Goal: Task Accomplishment & Management: Manage account settings

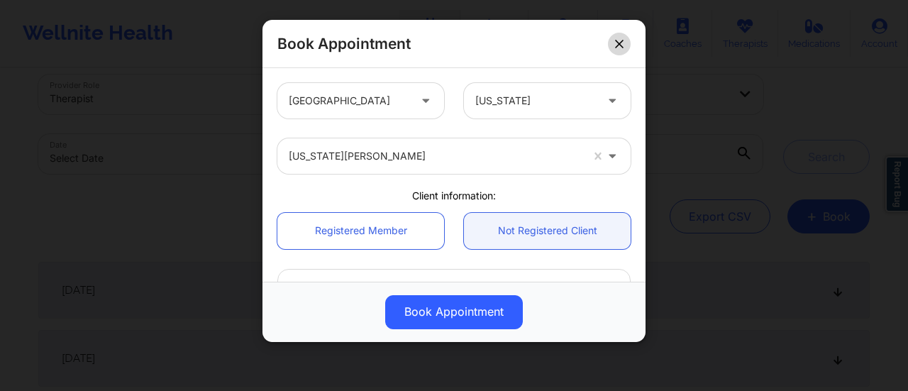
click at [619, 41] on div "Book Appointment" at bounding box center [454, 44] width 383 height 48
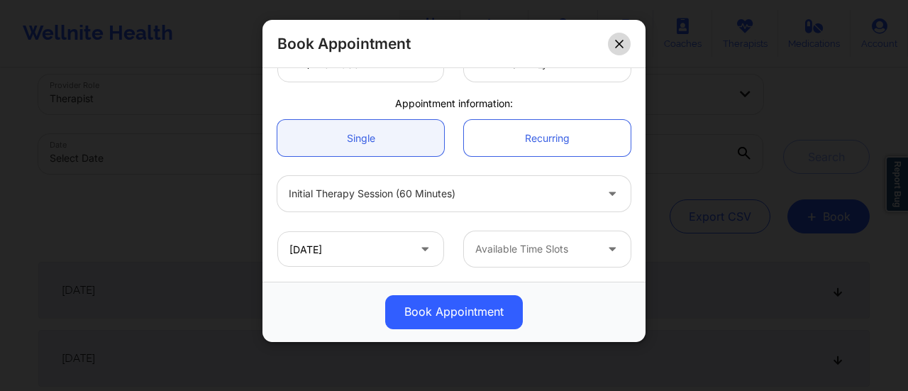
click at [619, 41] on icon at bounding box center [619, 44] width 9 height 9
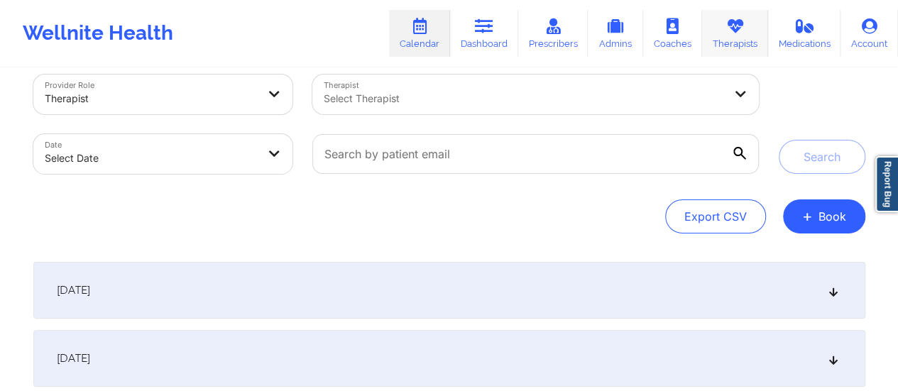
click at [730, 37] on link "Therapists" at bounding box center [735, 33] width 66 height 47
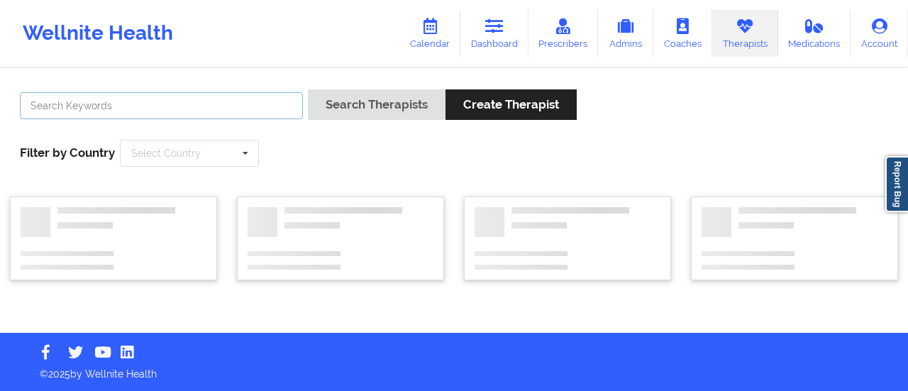
click at [210, 115] on input "text" at bounding box center [161, 105] width 283 height 27
paste input "[PERSON_NAME] [PERSON_NAME]"
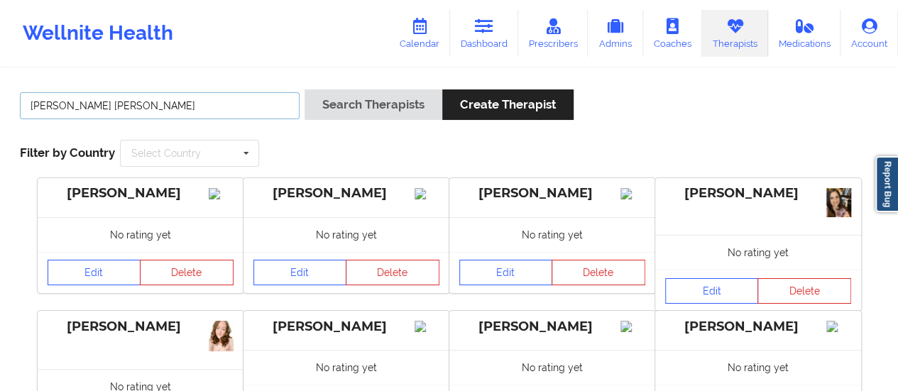
type input "[PERSON_NAME] [PERSON_NAME]"
click at [304, 89] on button "Search Therapists" at bounding box center [373, 104] width 138 height 31
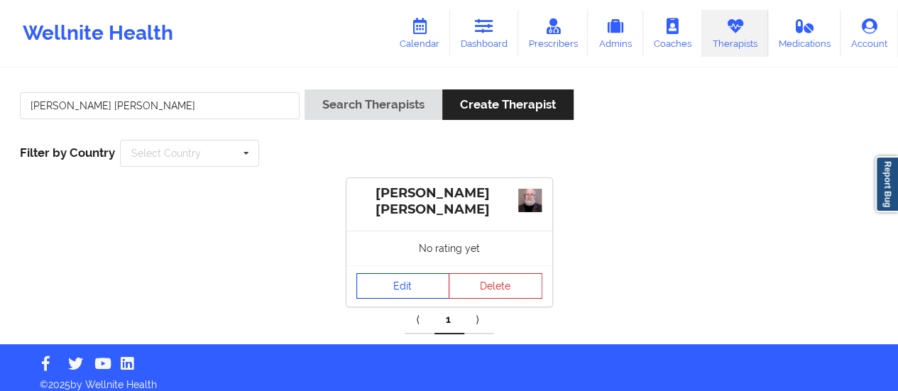
click at [384, 284] on link "Edit" at bounding box center [403, 286] width 94 height 26
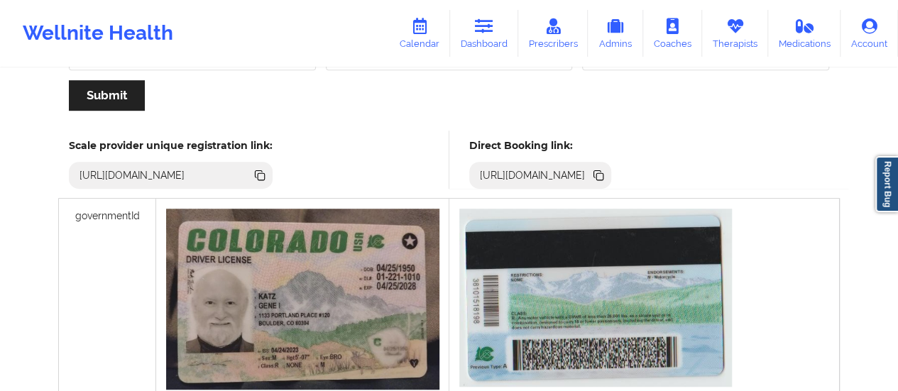
scroll to position [335, 0]
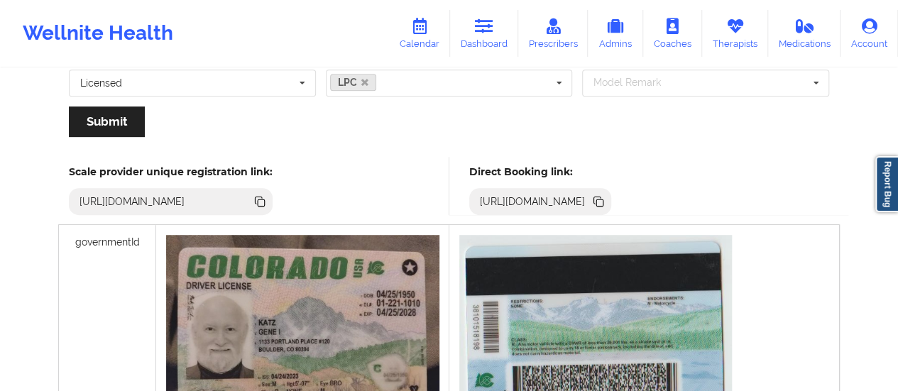
click at [606, 205] on icon at bounding box center [598, 202] width 16 height 16
click at [434, 31] on link "Calendar" at bounding box center [419, 33] width 61 height 47
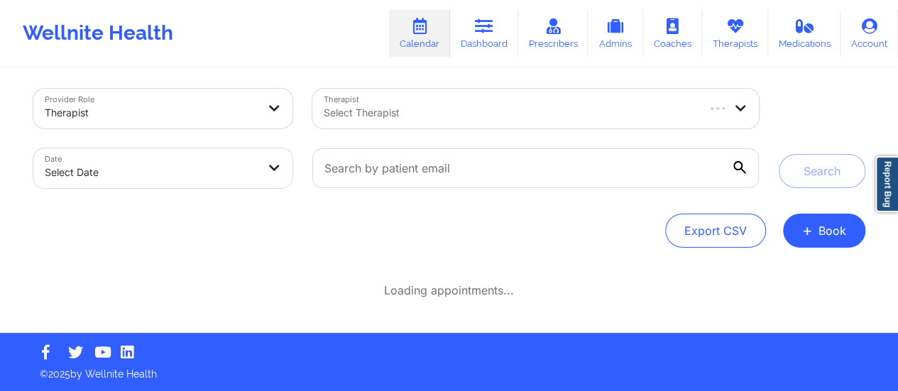
scroll to position [6, 0]
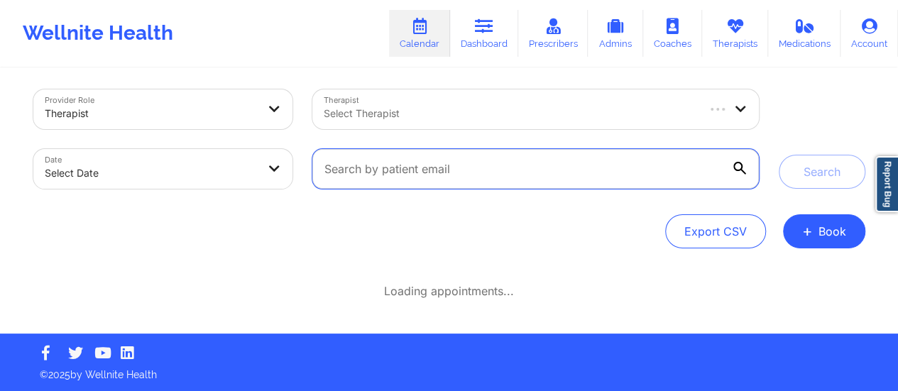
click at [534, 175] on input "text" at bounding box center [535, 169] width 446 height 40
paste input "[EMAIL_ADDRESS][DOMAIN_NAME]"
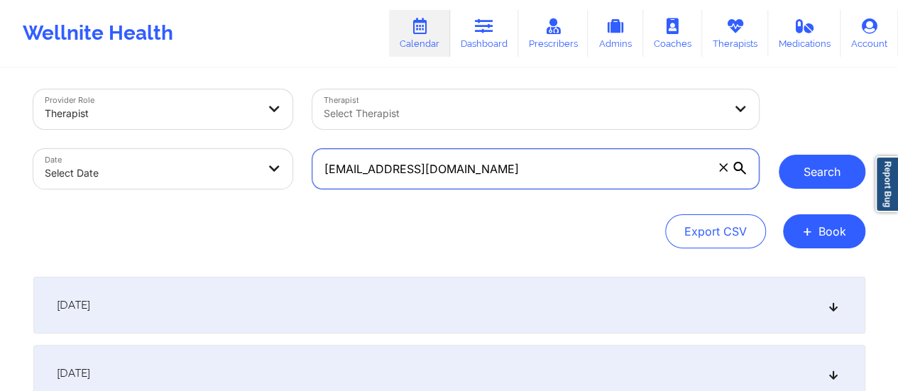
type input "[EMAIL_ADDRESS][DOMAIN_NAME]"
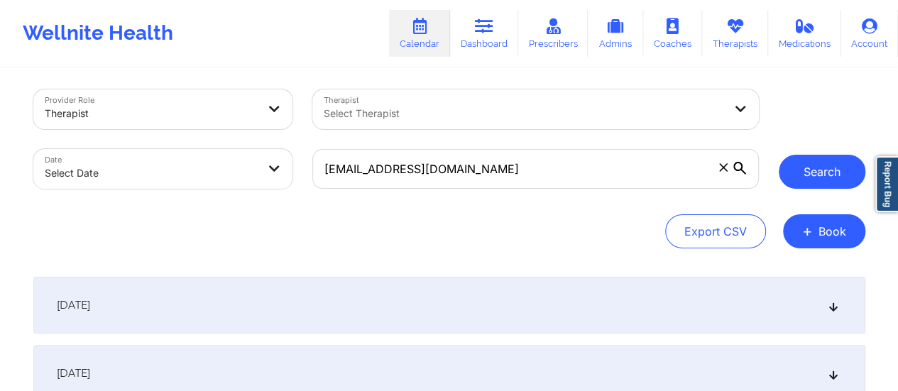
click at [854, 172] on button "Search" at bounding box center [822, 172] width 87 height 34
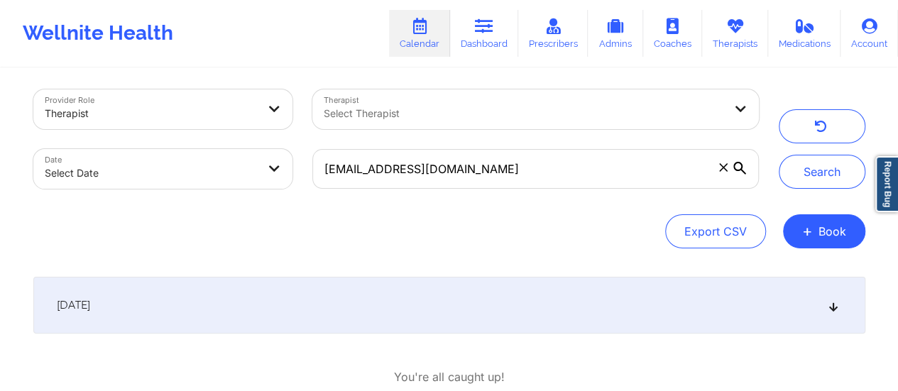
click at [461, 324] on div "[DATE]" at bounding box center [449, 305] width 832 height 57
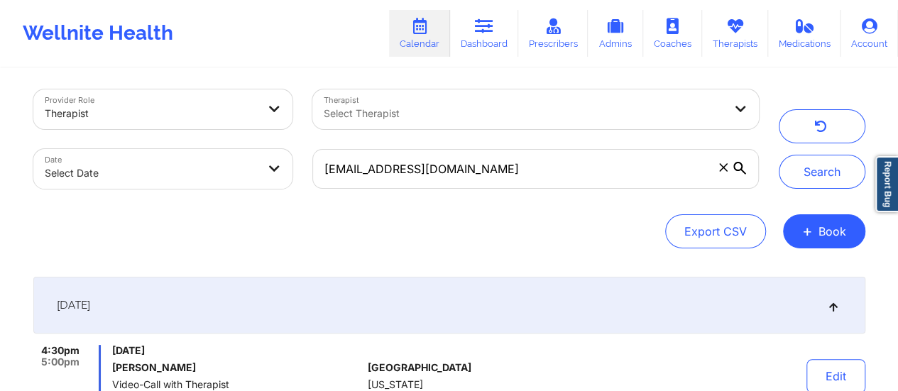
scroll to position [167, 0]
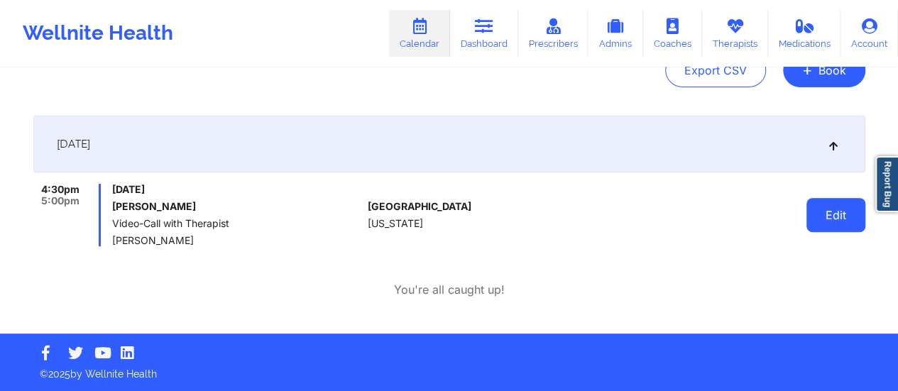
click at [833, 212] on button "Edit" at bounding box center [835, 215] width 59 height 34
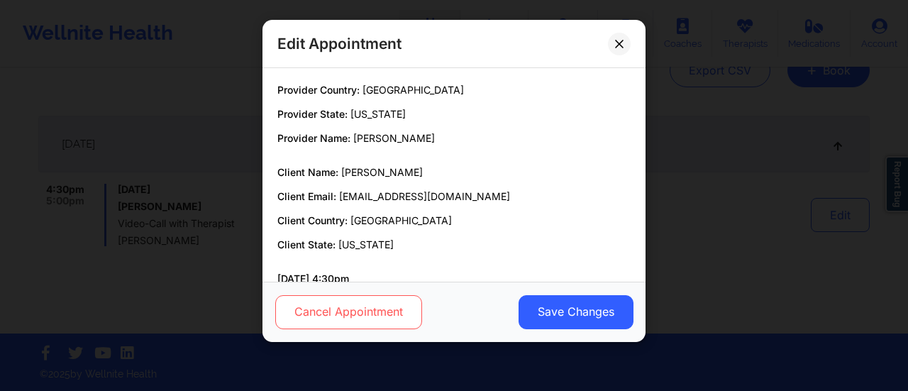
click at [389, 311] on button "Cancel Appointment" at bounding box center [348, 312] width 147 height 34
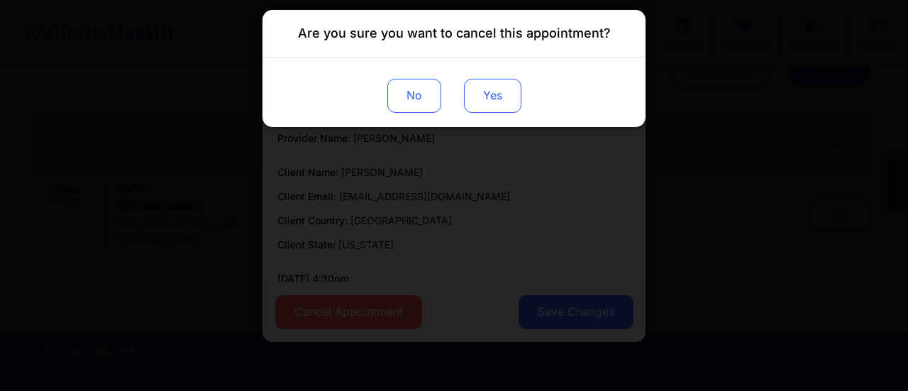
click at [507, 96] on button "Yes" at bounding box center [492, 96] width 57 height 34
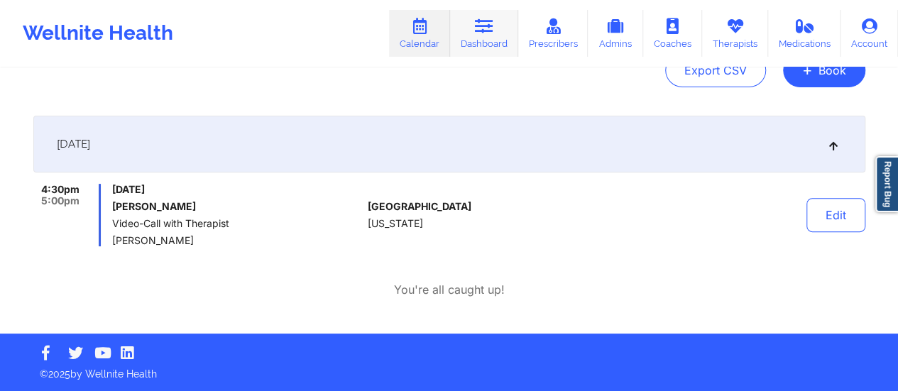
click at [495, 34] on link "Dashboard" at bounding box center [484, 33] width 68 height 47
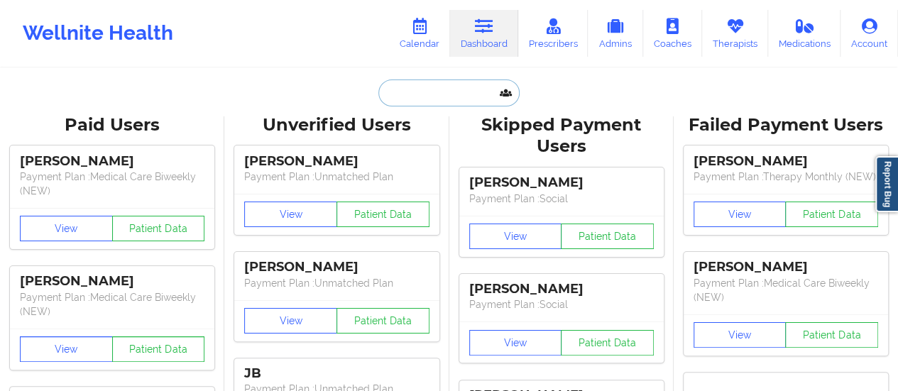
click at [427, 94] on input "text" at bounding box center [448, 92] width 141 height 27
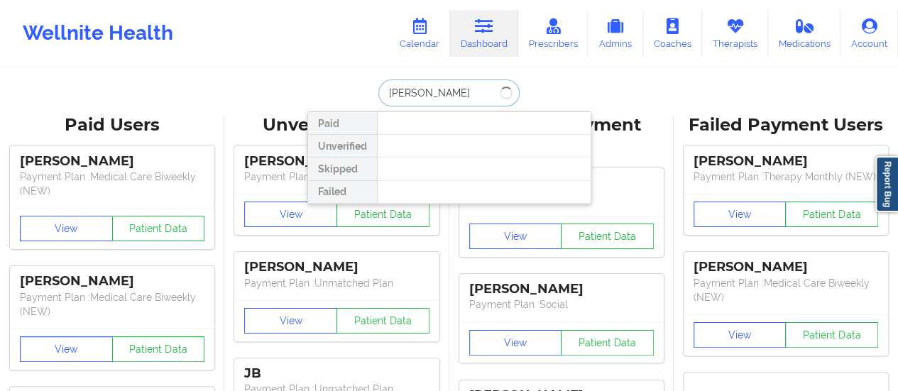
type input "[PERSON_NAME]"
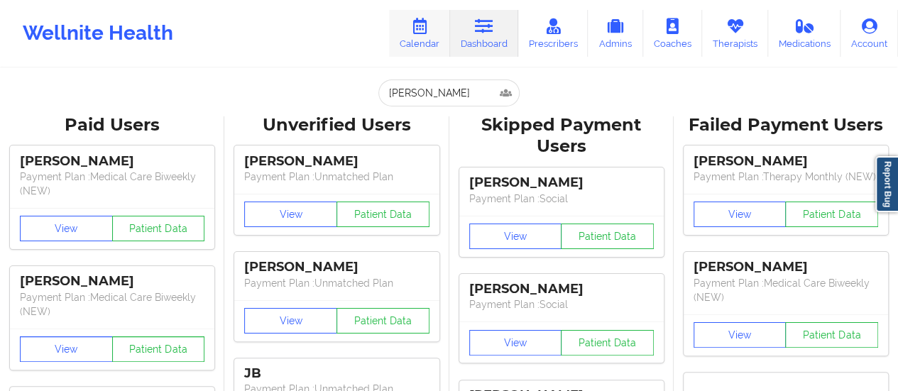
click at [449, 34] on link "Calendar" at bounding box center [419, 33] width 61 height 47
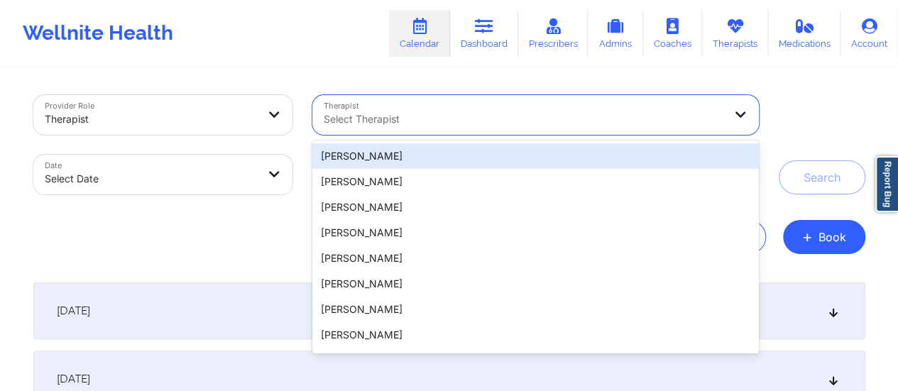
click at [419, 128] on div "Select Therapist" at bounding box center [518, 115] width 412 height 40
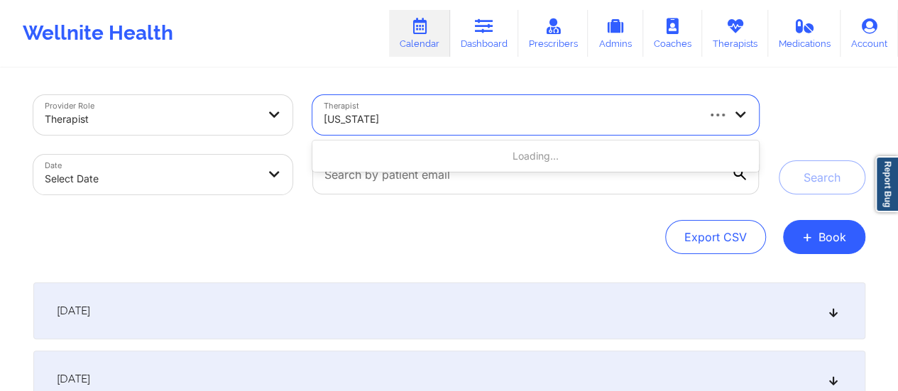
type input "[US_STATE][PERSON_NAME]"
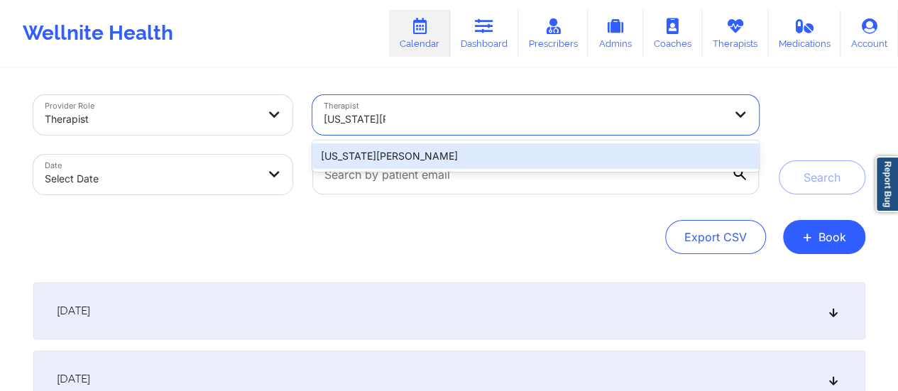
click at [419, 156] on div "[US_STATE][PERSON_NAME]" at bounding box center [535, 156] width 446 height 26
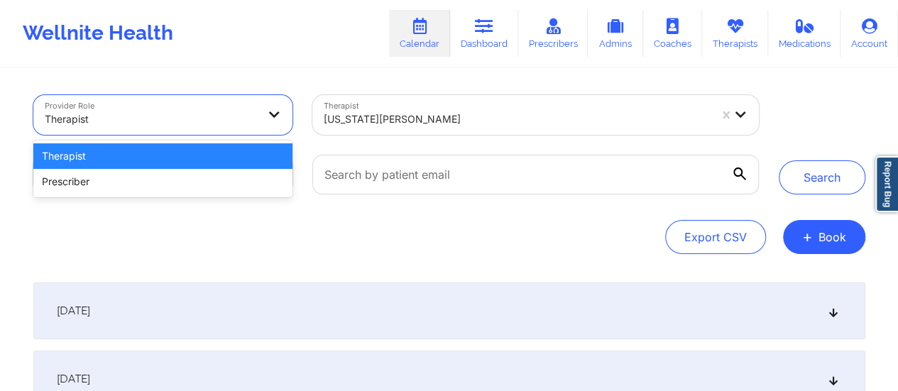
click at [168, 128] on div "Therapist" at bounding box center [151, 119] width 213 height 31
click at [197, 152] on div "Therapist" at bounding box center [163, 156] width 260 height 26
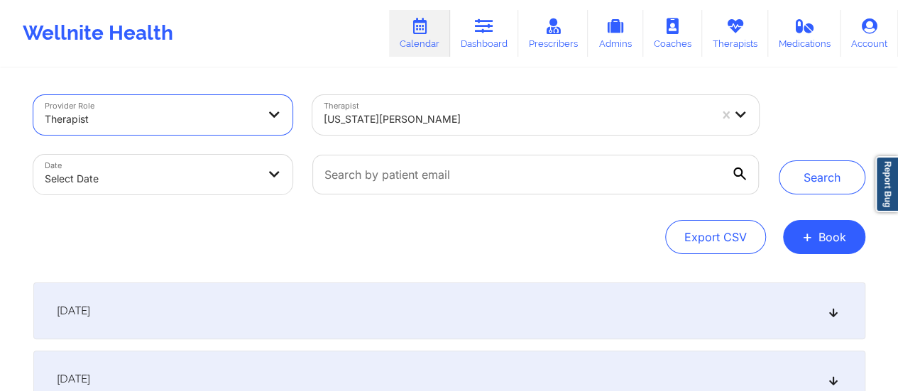
click at [241, 177] on body "Wellnite Health Calendar Dashboard Prescribers Admins Coaches Therapists Medica…" at bounding box center [449, 195] width 898 height 391
select select "2025-8"
select select "2025-9"
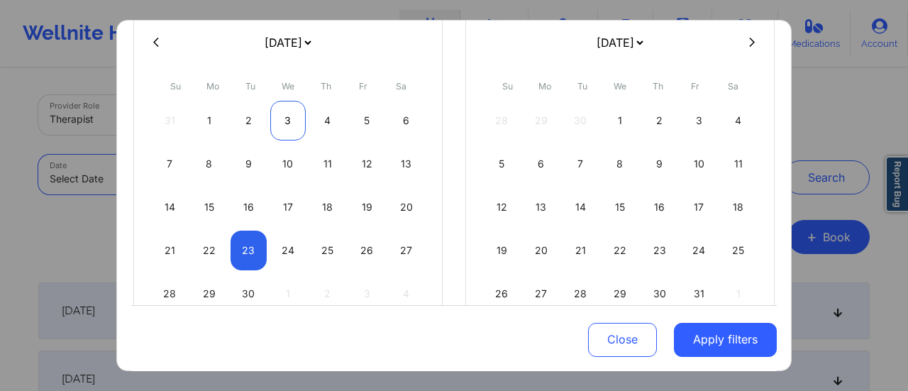
scroll to position [172, 0]
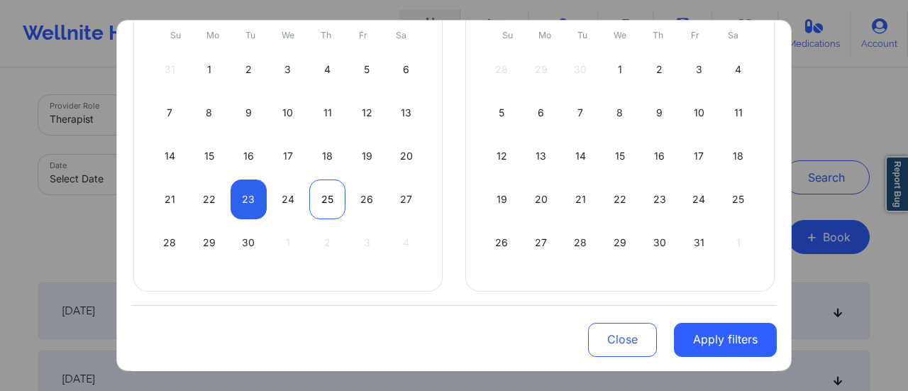
click at [331, 198] on div "25" at bounding box center [327, 200] width 36 height 40
select select "2025-8"
select select "2025-9"
select select "2025-8"
select select "2025-9"
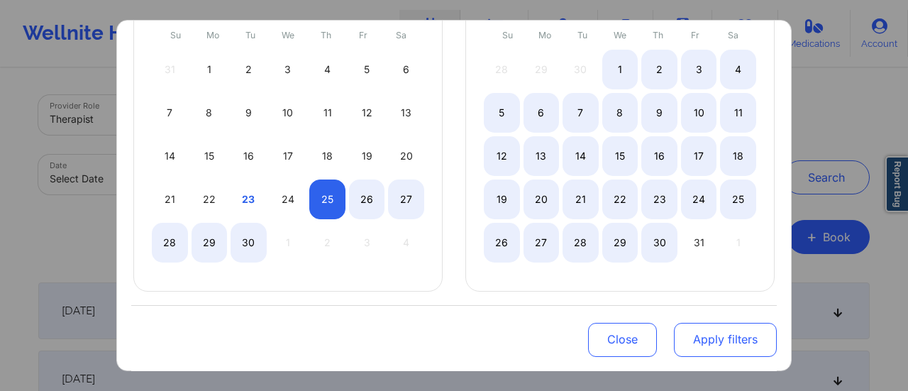
click at [731, 333] on button "Apply filters" at bounding box center [725, 339] width 103 height 34
click at [720, 341] on button "Apply filters" at bounding box center [725, 339] width 103 height 34
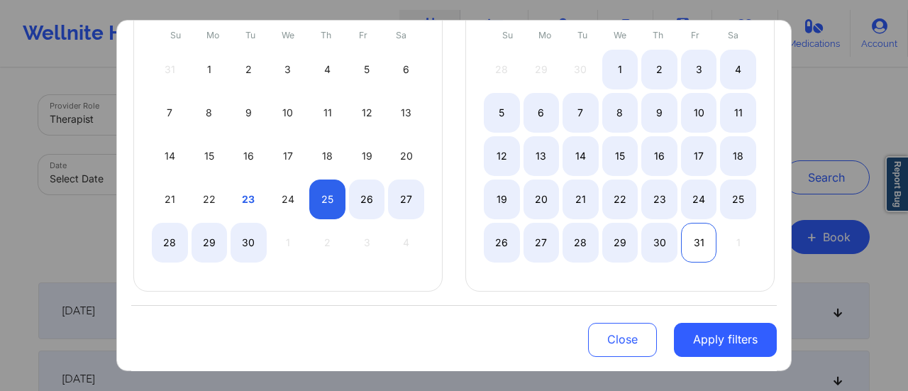
select select "2025-8"
select select "2025-9"
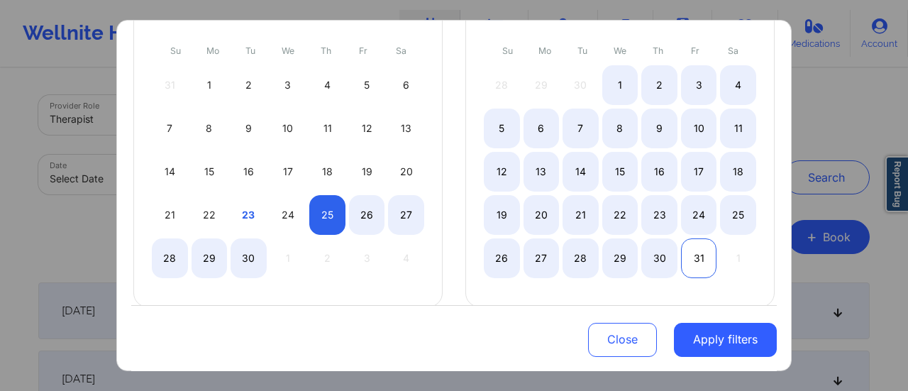
scroll to position [163, 0]
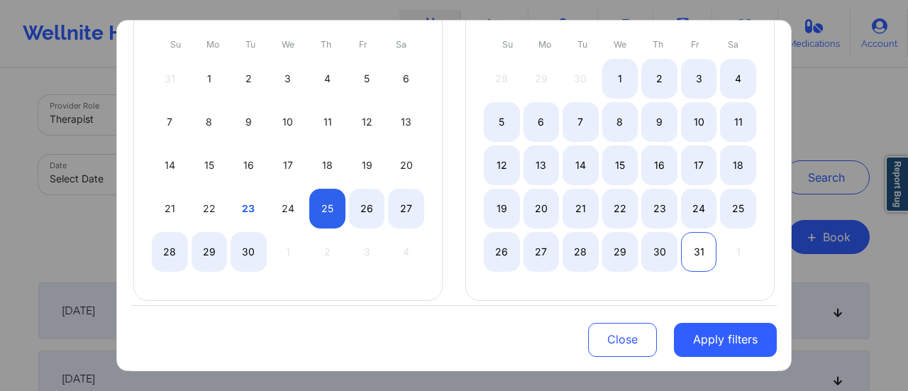
select select "2025-8"
select select "2025-9"
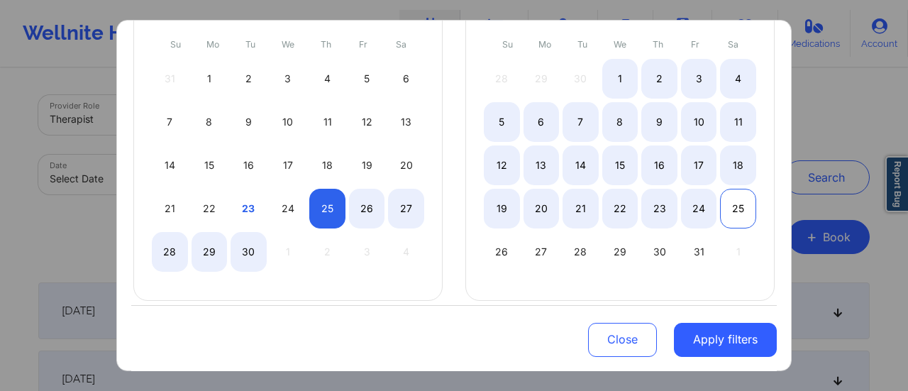
select select "2025-8"
select select "2025-9"
click at [725, 204] on div "25" at bounding box center [738, 209] width 36 height 40
select select "2025-8"
select select "2025-9"
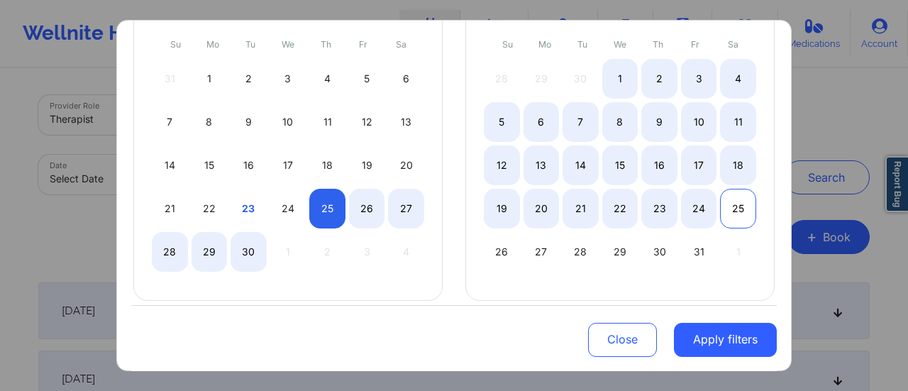
click at [728, 208] on div "25" at bounding box center [738, 209] width 36 height 40
select select "2025-9"
select select "2025-10"
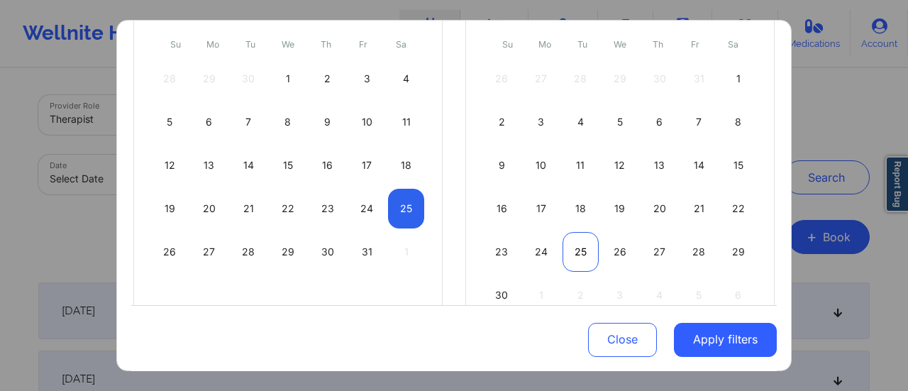
select select "2025-9"
select select "2025-10"
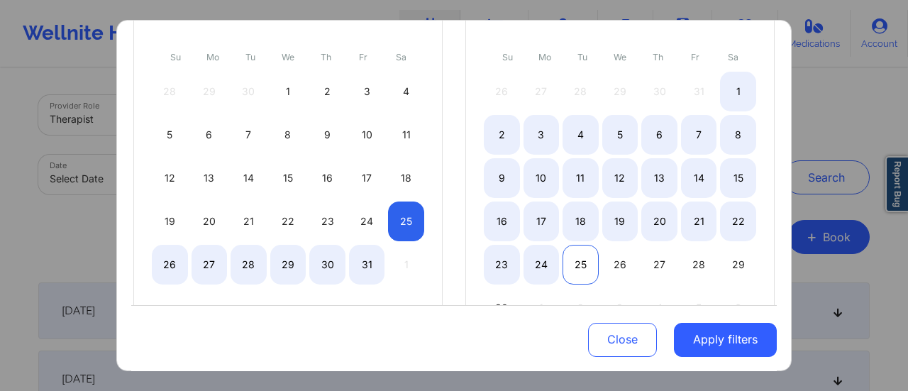
scroll to position [150, 0]
select select "2025-9"
select select "2025-10"
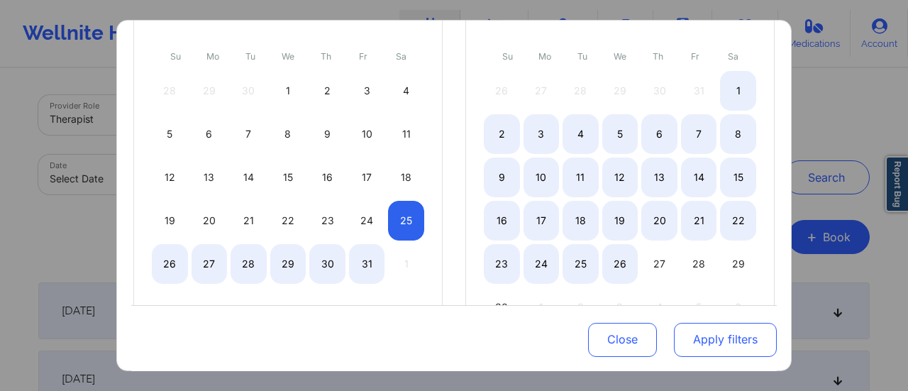
click at [701, 343] on button "Apply filters" at bounding box center [725, 339] width 103 height 34
select select "2025-9"
select select "2025-10"
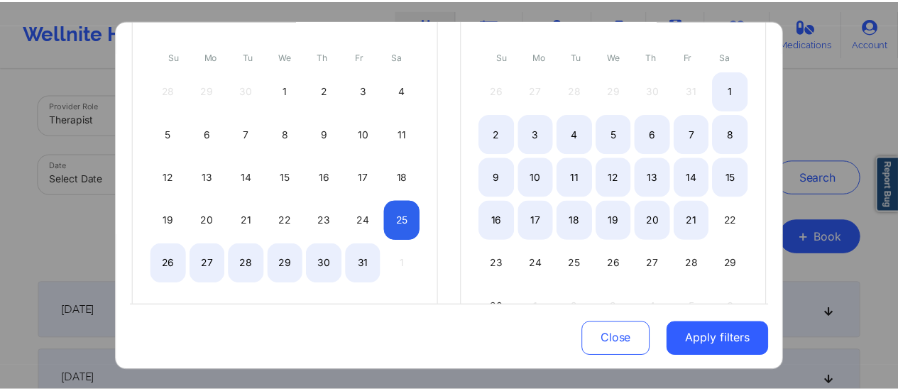
scroll to position [214, 0]
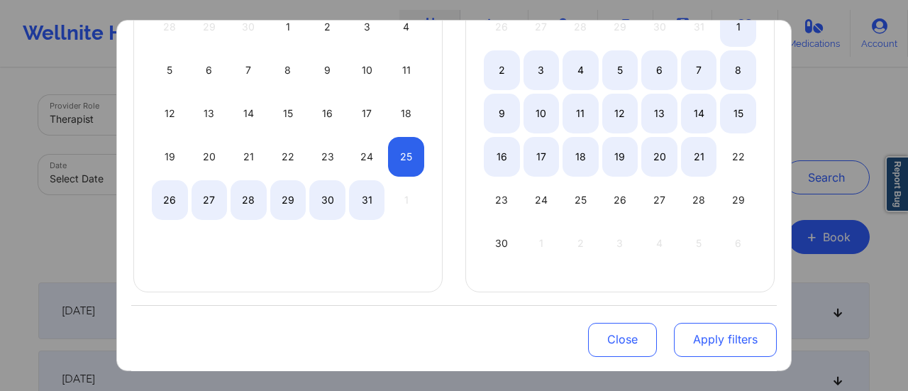
select select "2025-9"
select select "2025-10"
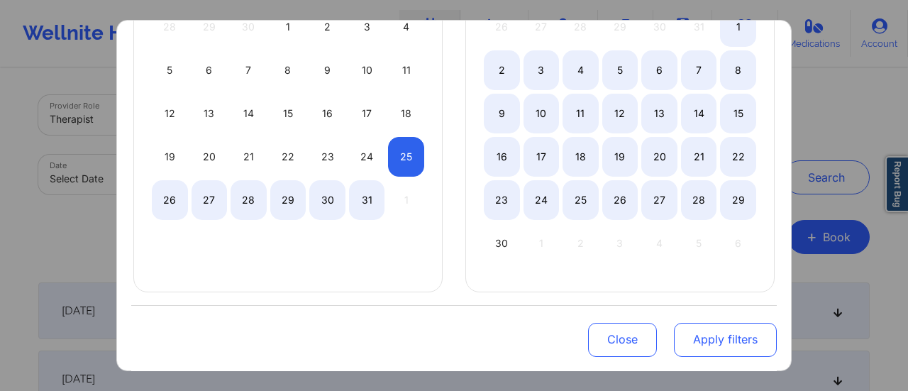
click at [748, 341] on button "Apply filters" at bounding box center [725, 339] width 103 height 34
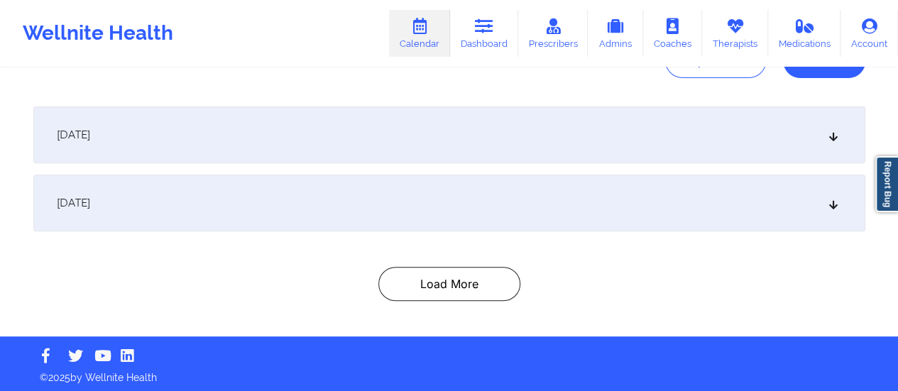
scroll to position [179, 0]
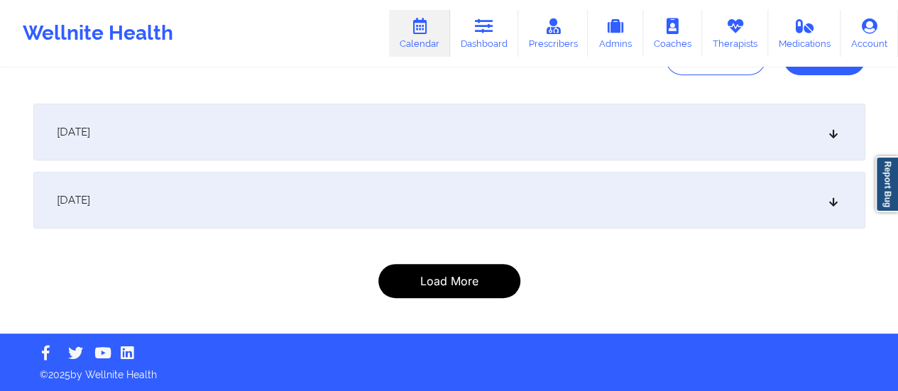
click at [487, 277] on button "Load More" at bounding box center [449, 281] width 142 height 34
click at [501, 289] on button "Load More" at bounding box center [449, 281] width 142 height 34
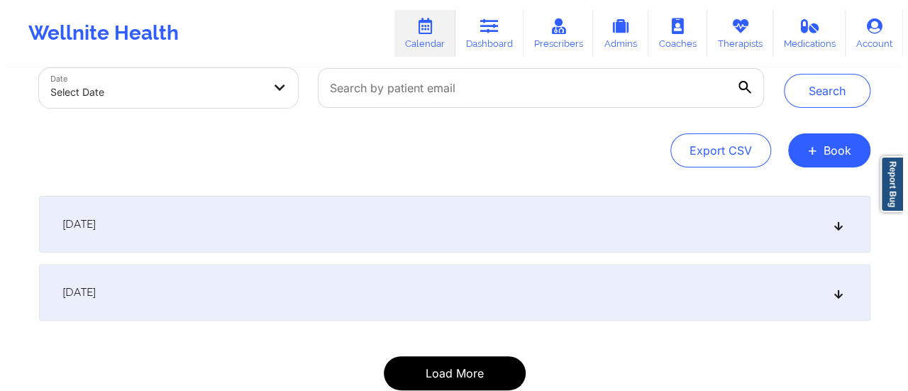
scroll to position [0, 0]
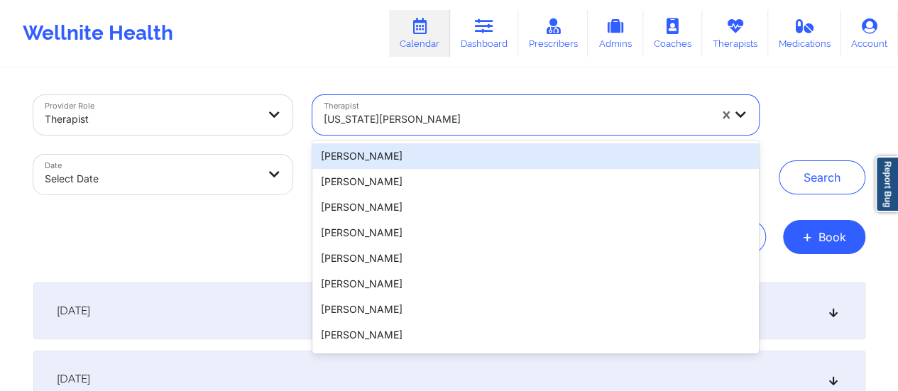
click at [433, 116] on div at bounding box center [516, 119] width 385 height 17
click at [214, 167] on body "Wellnite Health Calendar Dashboard Prescribers Admins Coaches Therapists Medica…" at bounding box center [449, 195] width 898 height 391
select select "2025-8"
select select "2025-9"
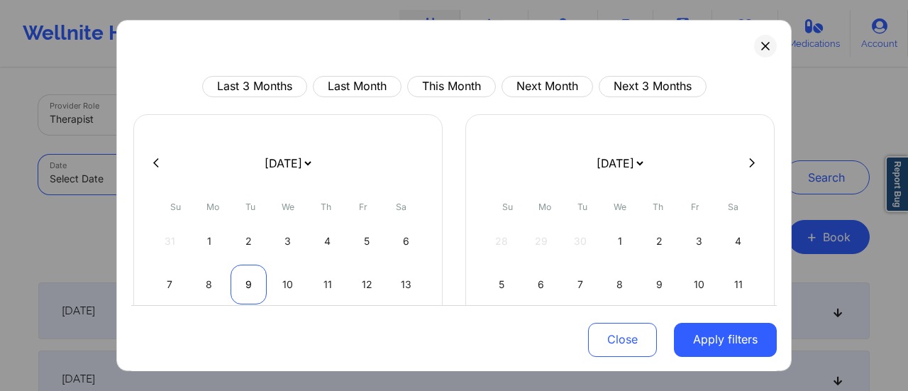
scroll to position [172, 0]
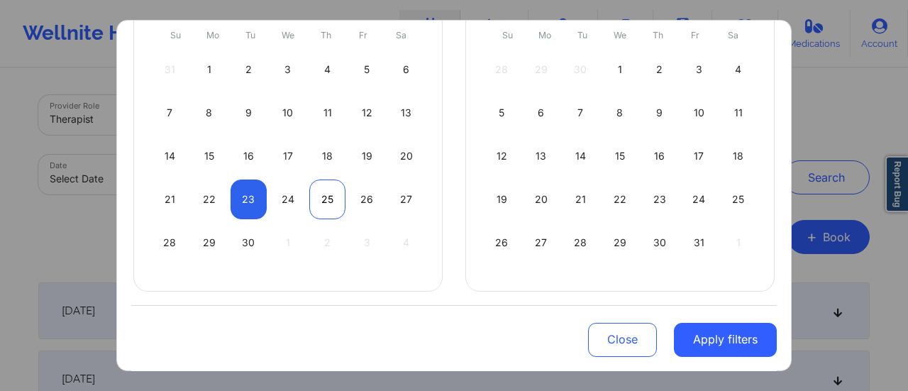
click at [319, 198] on div "25" at bounding box center [327, 200] width 36 height 40
select select "2025-8"
select select "2025-9"
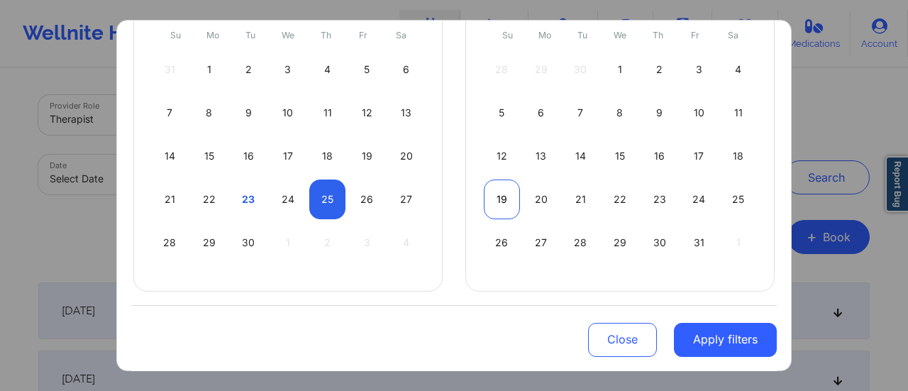
select select "2025-8"
select select "2025-9"
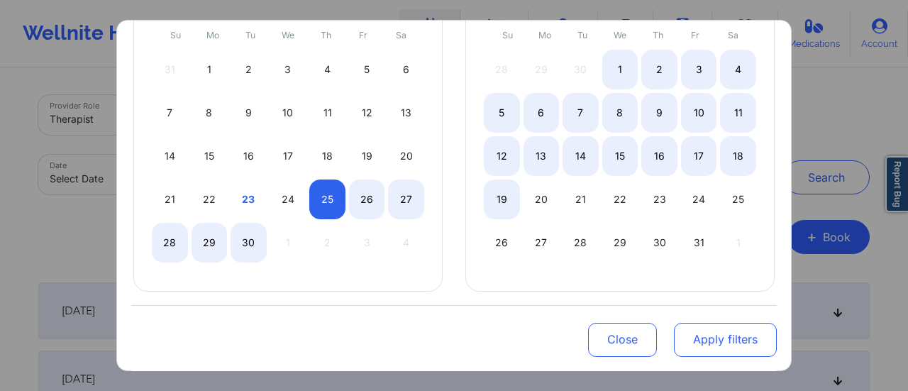
click at [696, 343] on button "Apply filters" at bounding box center [725, 339] width 103 height 34
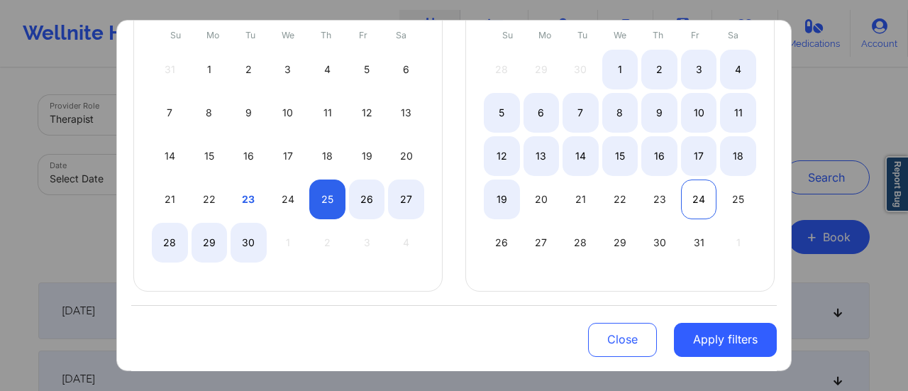
select select "2025-8"
select select "2025-9"
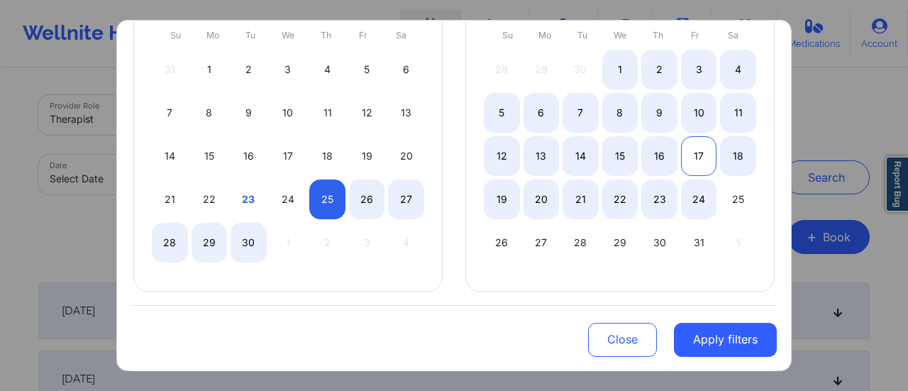
select select "2025-8"
select select "2025-9"
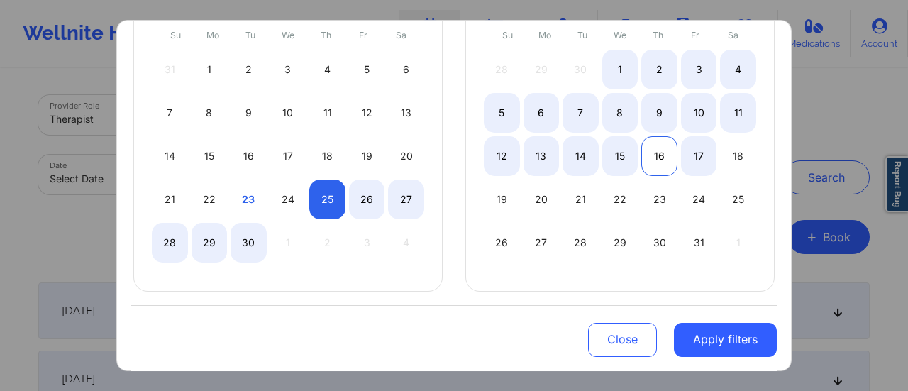
select select "2025-8"
select select "2025-9"
select select "2025-8"
select select "2025-9"
select select "2025-8"
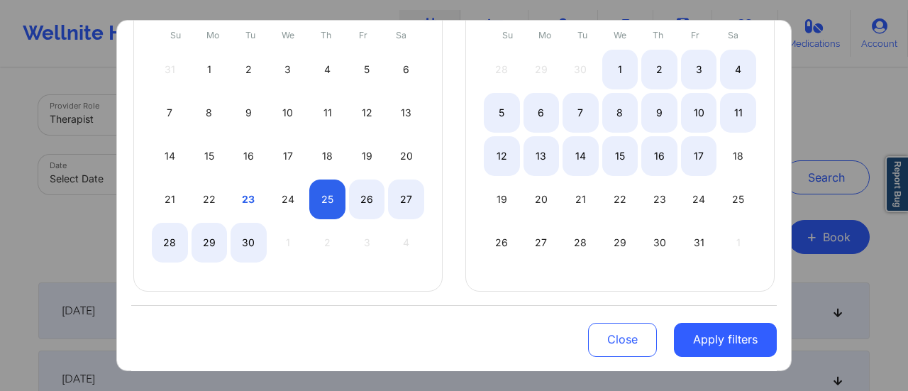
select select "2025-9"
select select "2025-8"
select select "2025-9"
select select "2025-8"
select select "2025-9"
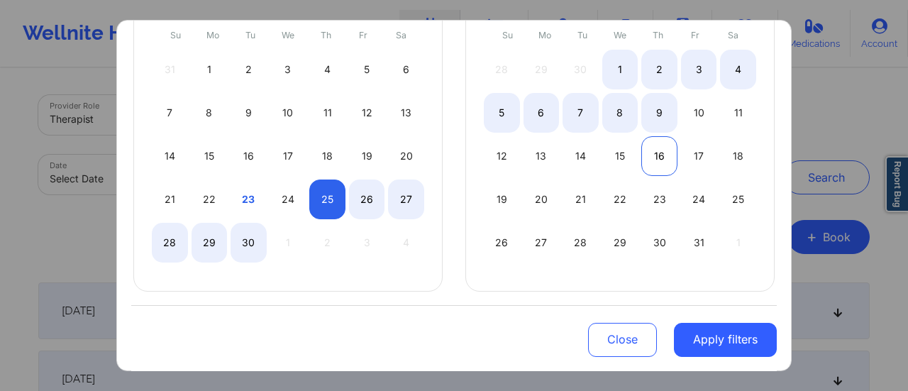
select select "2025-8"
select select "2025-9"
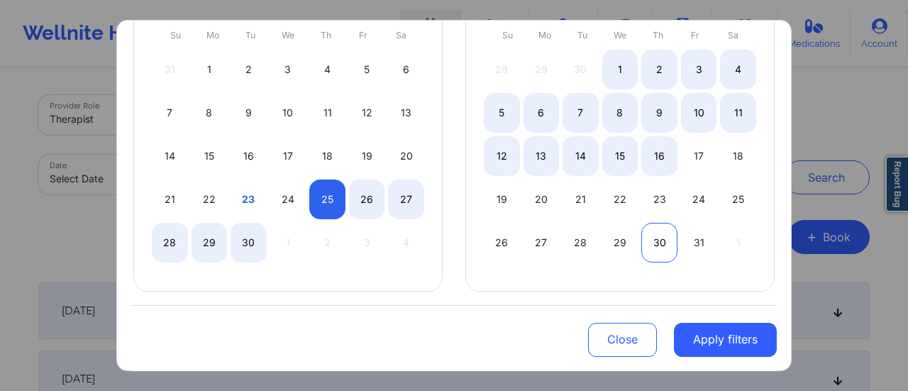
select select "2025-8"
select select "2025-9"
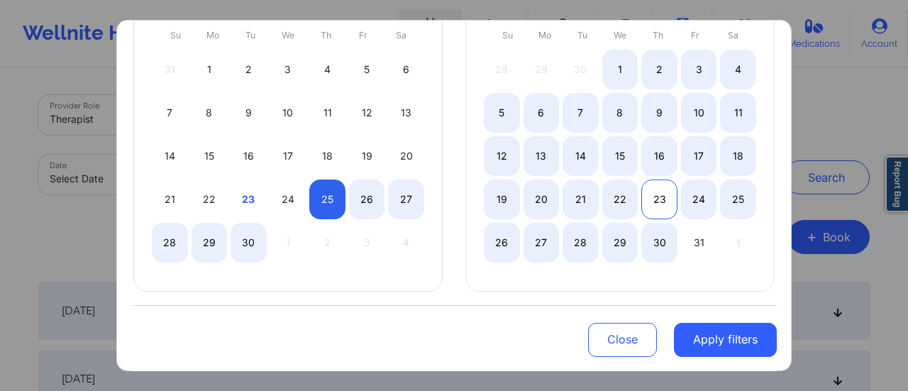
select select "2025-8"
select select "2025-9"
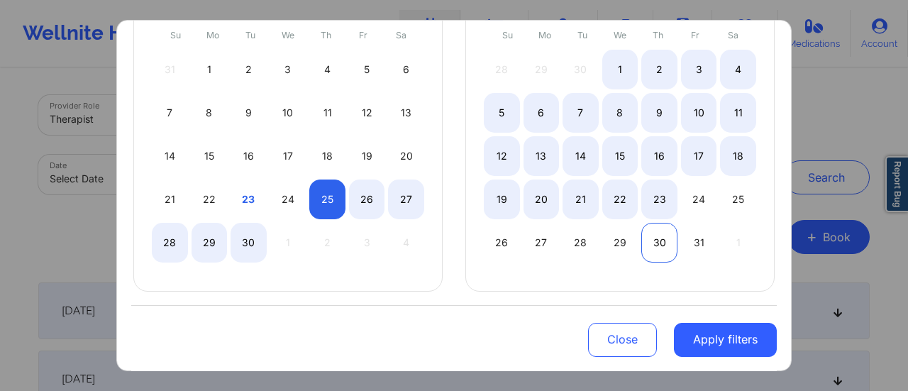
select select "2025-8"
select select "2025-9"
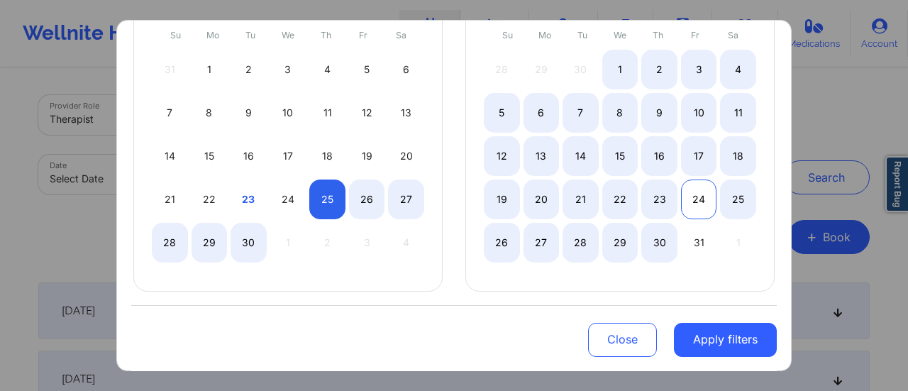
select select "2025-8"
select select "2025-9"
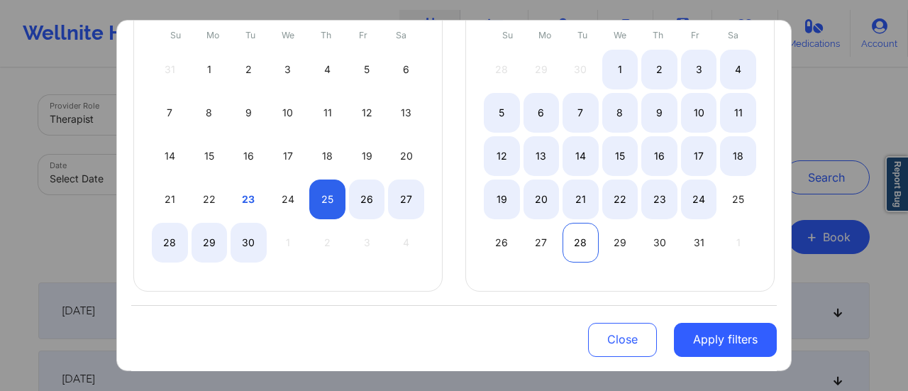
select select "2025-8"
select select "2025-9"
select select "2025-8"
select select "2025-9"
click at [510, 236] on div "26" at bounding box center [502, 243] width 36 height 40
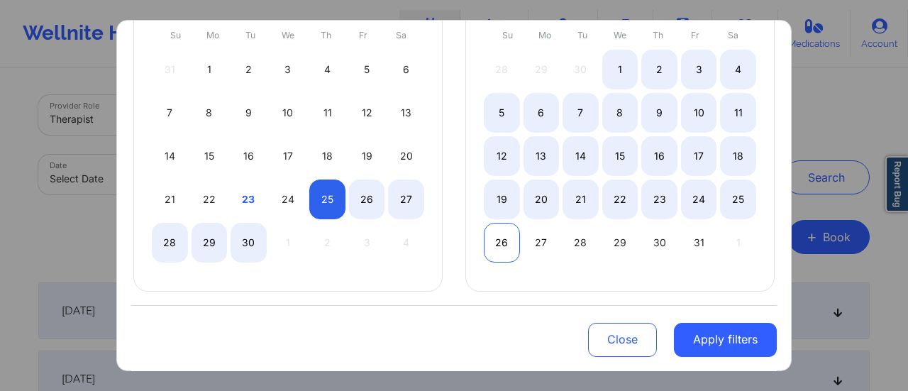
select select "2025-8"
select select "2025-9"
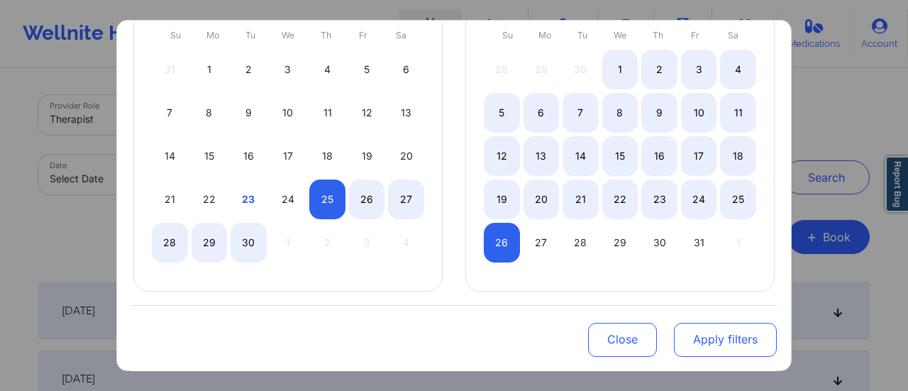
click at [696, 343] on button "Apply filters" at bounding box center [725, 339] width 103 height 34
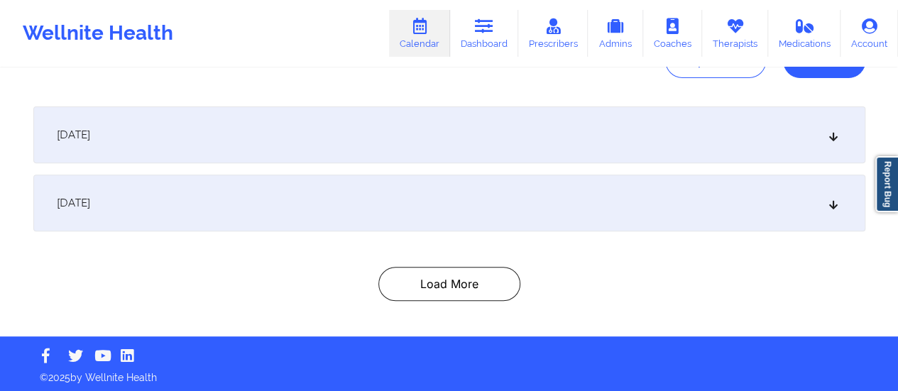
scroll to position [179, 0]
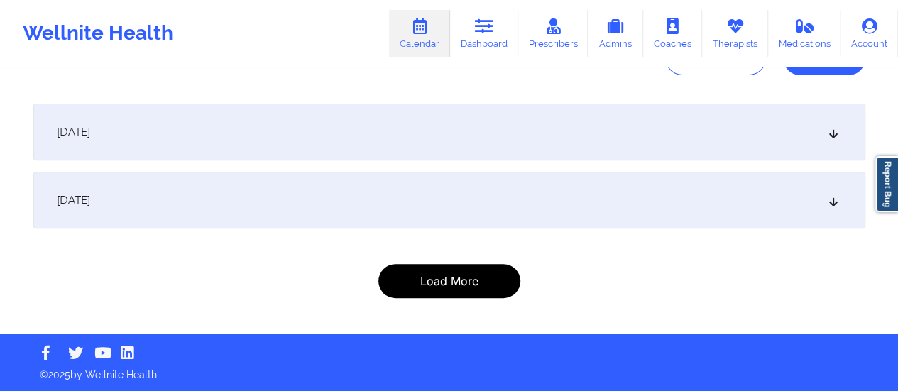
click at [450, 279] on button "Load More" at bounding box center [449, 281] width 142 height 34
click at [434, 271] on button "Load More" at bounding box center [449, 281] width 142 height 34
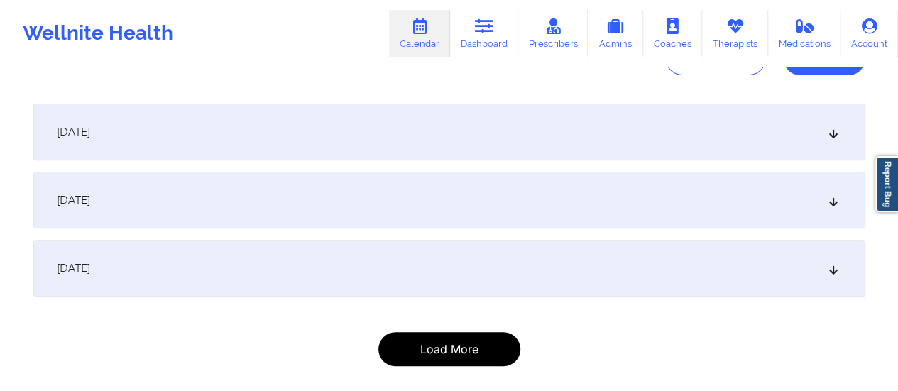
click at [427, 356] on button "Load More" at bounding box center [449, 349] width 142 height 34
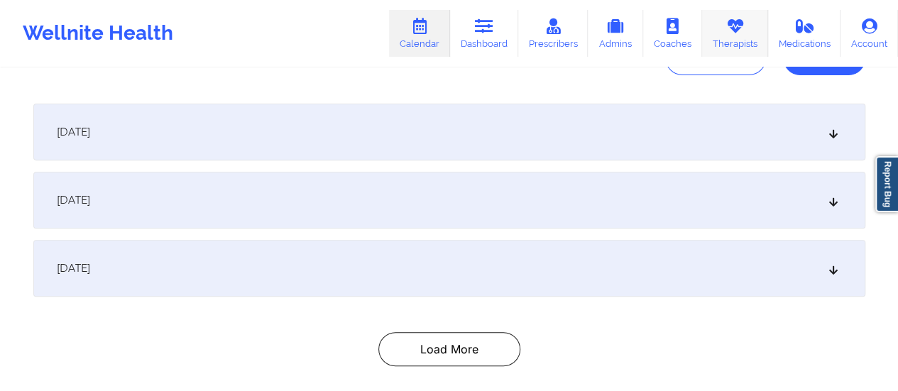
click at [745, 28] on link "Therapists" at bounding box center [735, 33] width 66 height 47
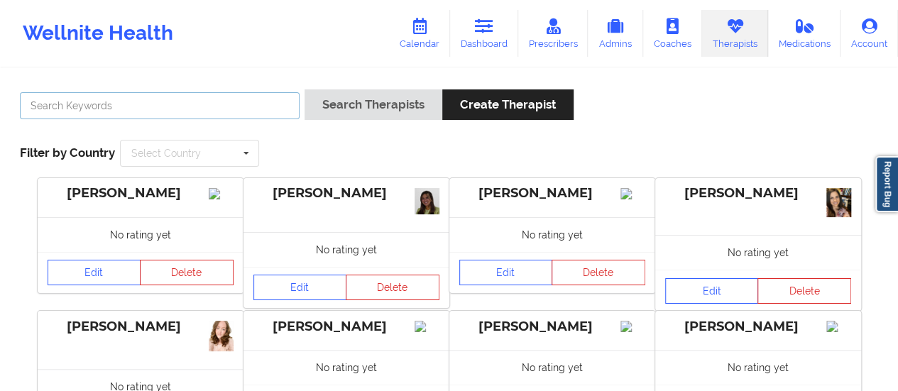
click at [282, 99] on input "text" at bounding box center [160, 105] width 280 height 27
type input "[PERSON_NAME]"
click at [304, 89] on button "Search Therapists" at bounding box center [373, 104] width 138 height 31
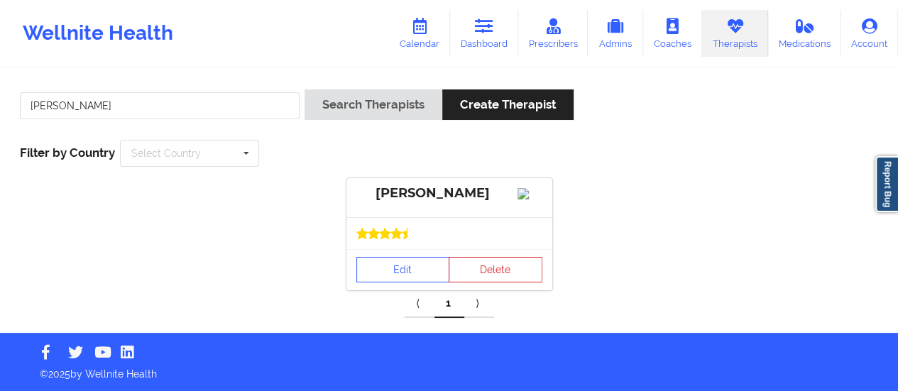
click at [397, 290] on div "Edit Delete" at bounding box center [449, 269] width 206 height 41
click at [392, 282] on link "Edit" at bounding box center [403, 270] width 94 height 26
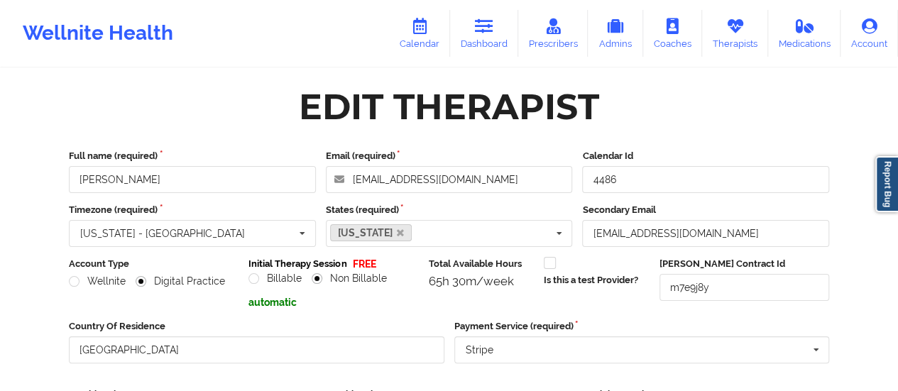
scroll to position [255, 0]
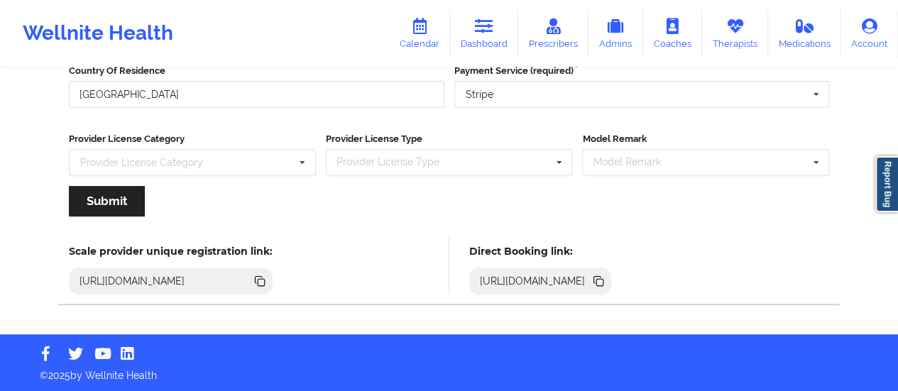
click at [601, 276] on icon at bounding box center [597, 279] width 7 height 7
